Goal: Task Accomplishment & Management: Manage account settings

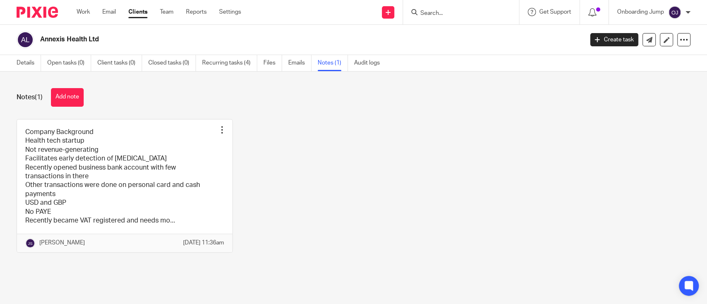
click at [460, 12] on input "Search" at bounding box center [456, 13] width 75 height 7
paste input "ANNEXIS HEALTH LTD"
type input "ANNEXIS HEALTH LTD"
click button "submit" at bounding box center [0, 0] width 0 height 0
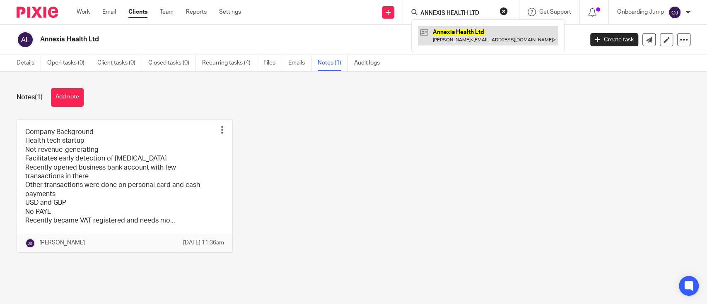
click at [466, 40] on link at bounding box center [488, 35] width 140 height 19
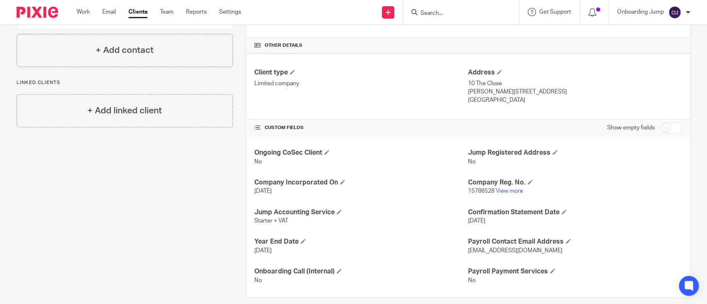
scroll to position [182, 0]
click at [507, 188] on link "View more" at bounding box center [509, 191] width 27 height 6
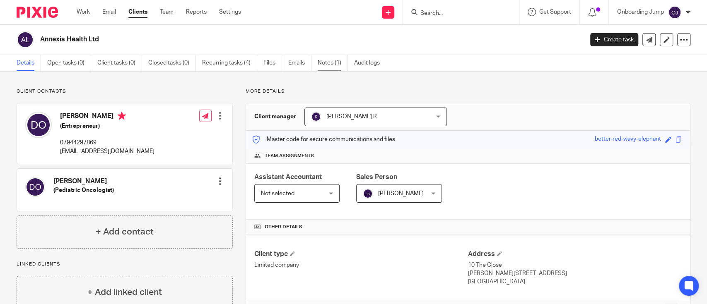
click at [333, 63] on link "Notes (1)" at bounding box center [333, 63] width 30 height 16
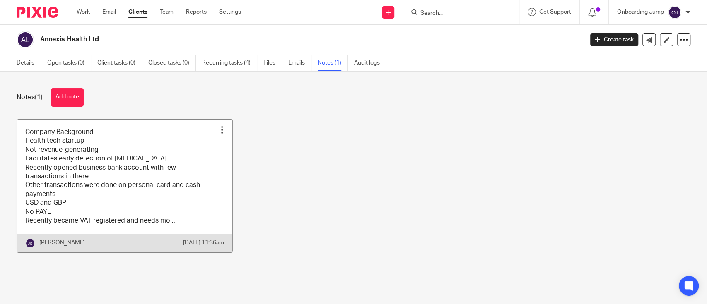
click at [89, 165] on link at bounding box center [124, 186] width 215 height 133
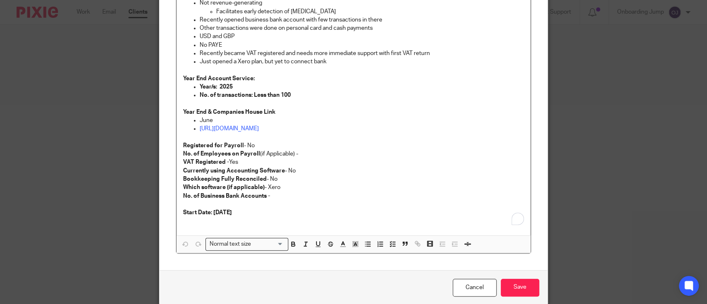
scroll to position [111, 0]
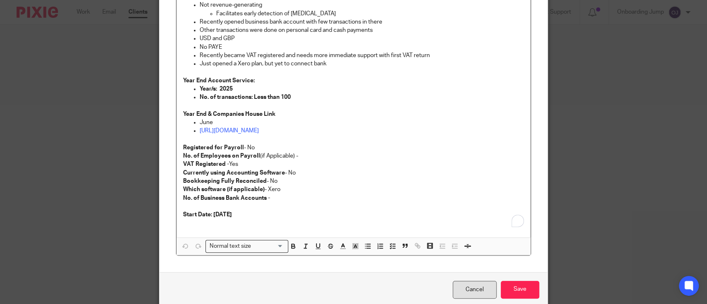
click at [453, 287] on link "Cancel" at bounding box center [475, 290] width 44 height 18
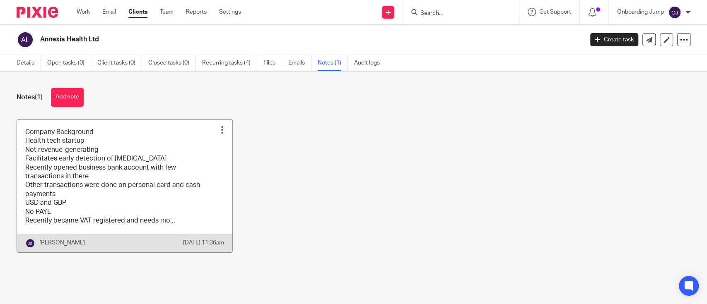
click at [113, 214] on link at bounding box center [124, 186] width 215 height 133
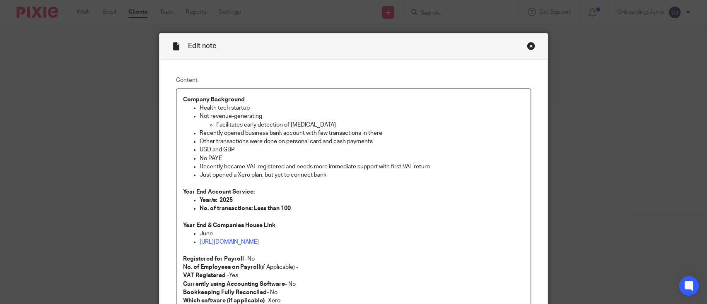
scroll to position [147, 0]
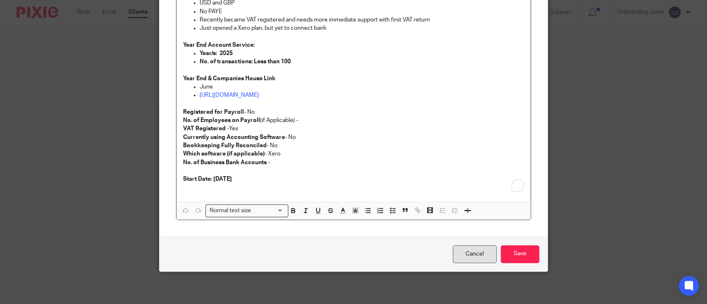
click at [466, 249] on link "Cancel" at bounding box center [475, 255] width 44 height 18
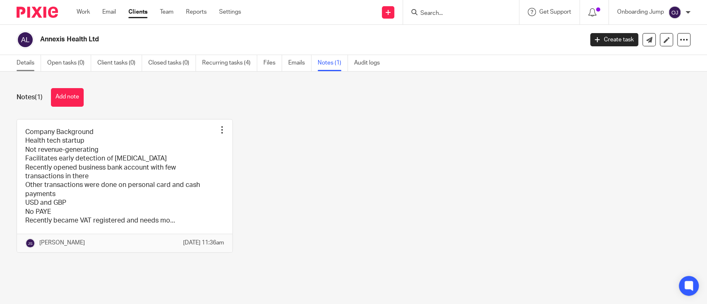
click at [17, 68] on link "Details" at bounding box center [29, 63] width 24 height 16
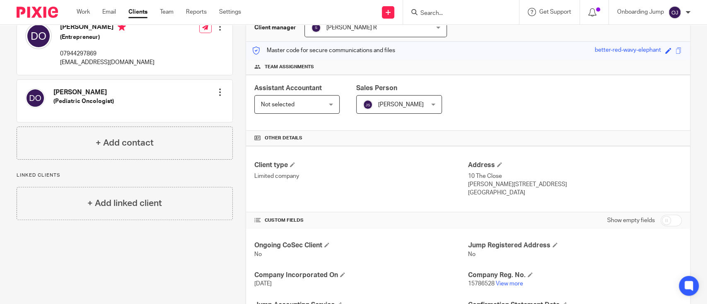
scroll to position [191, 0]
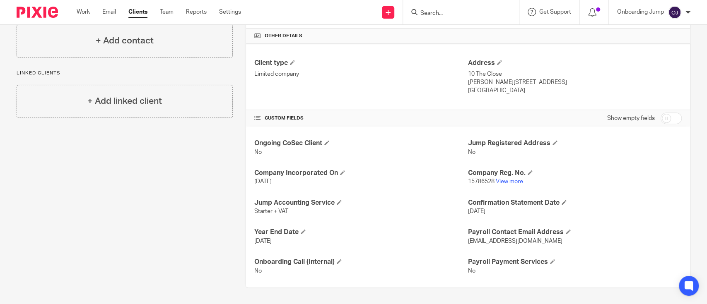
click at [662, 117] on input "checkbox" at bounding box center [670, 119] width 21 height 12
checkbox input "true"
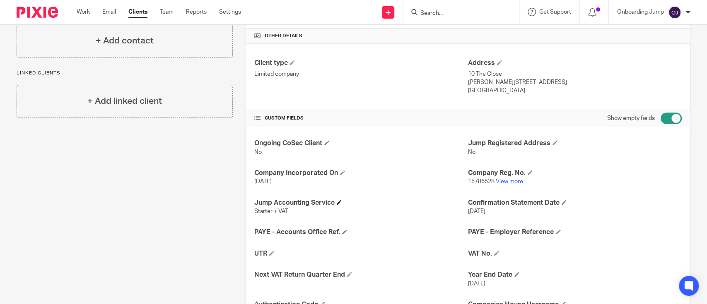
scroll to position [274, 0]
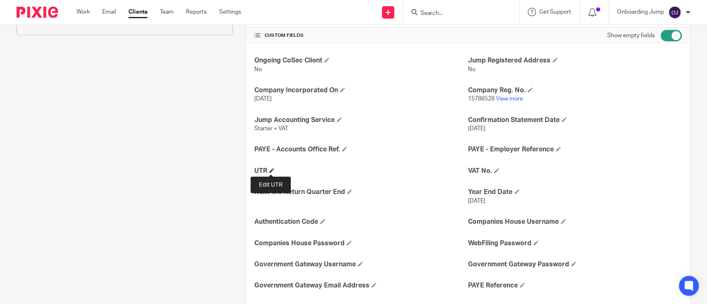
click at [269, 171] on span at bounding box center [271, 170] width 5 height 5
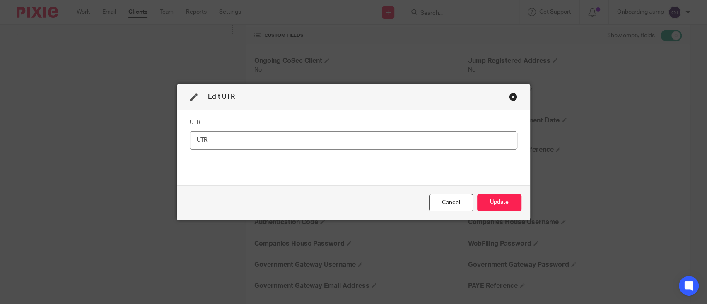
click at [389, 137] on input "text" at bounding box center [354, 140] width 328 height 19
paste input "6261827962"
type input "6261827962"
click at [504, 202] on button "Update" at bounding box center [499, 203] width 44 height 18
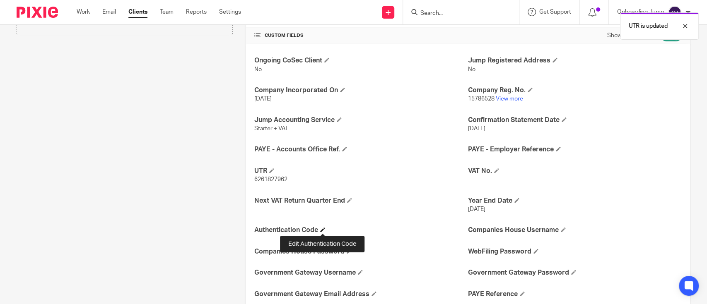
click at [321, 229] on span at bounding box center [322, 229] width 5 height 5
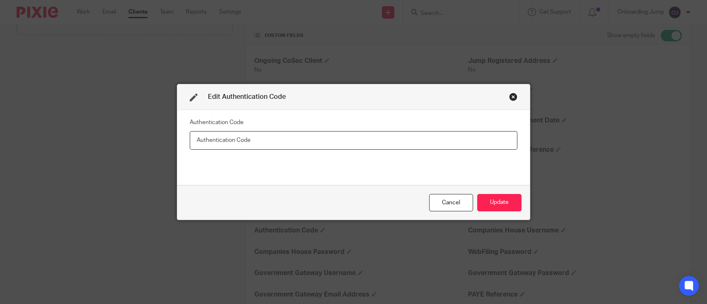
paste input "3LF89G"
type input "3LF89G"
click at [487, 197] on button "Update" at bounding box center [499, 203] width 44 height 18
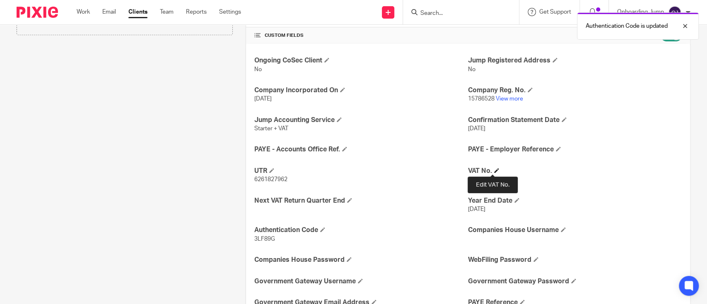
click at [494, 170] on span at bounding box center [496, 170] width 5 height 5
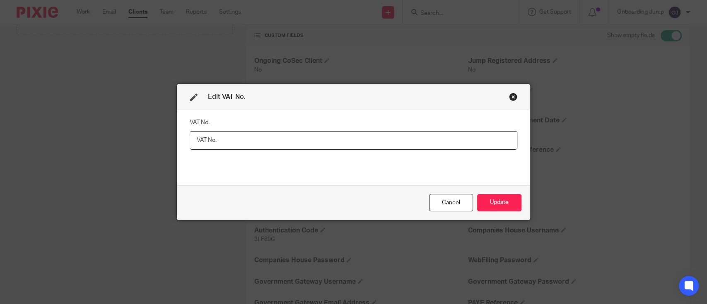
paste input "498870417"
paste input "18th June 2025"
type input "498870417 Date 18th June 2025"
click at [496, 207] on button "Update" at bounding box center [499, 203] width 44 height 18
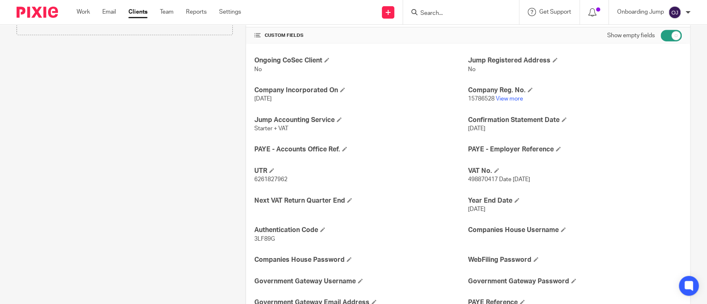
scroll to position [0, 0]
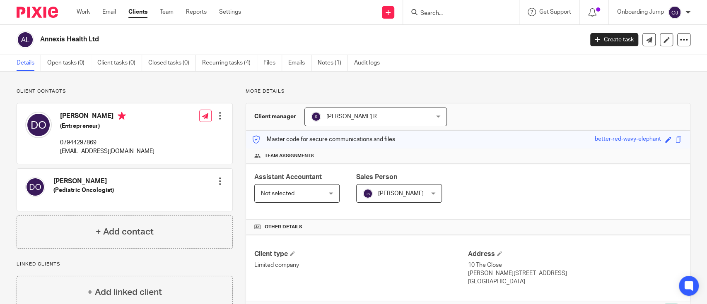
click at [442, 10] on input "Search" at bounding box center [456, 13] width 75 height 7
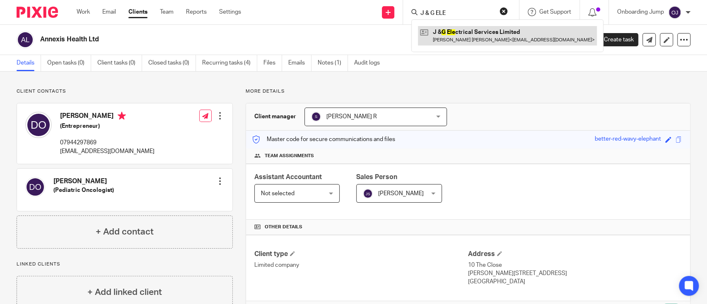
type input "J & G ELE"
click at [465, 30] on link at bounding box center [507, 35] width 179 height 19
